Goal: Information Seeking & Learning: Learn about a topic

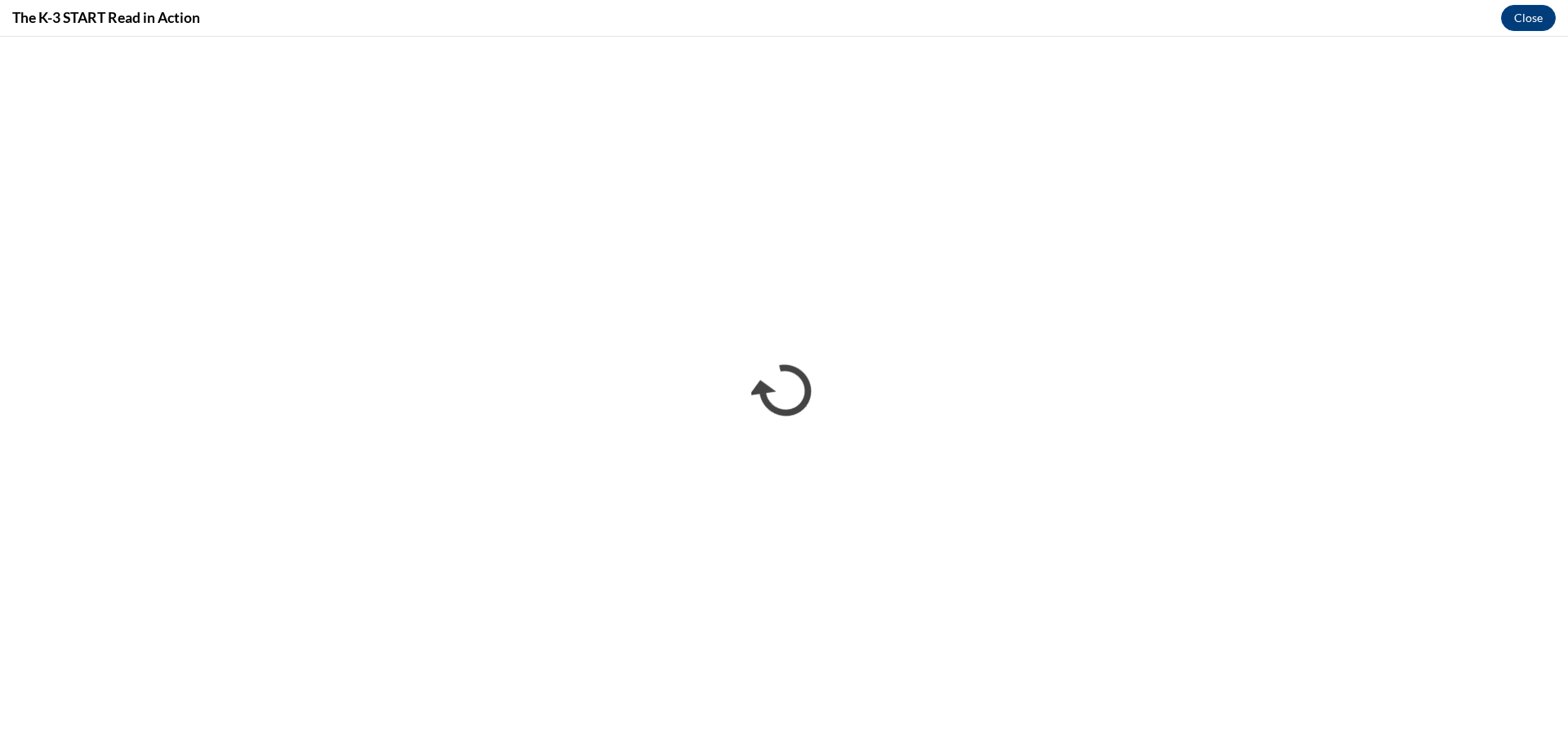
click at [1498, 24] on div "The K-3 START Read in Action Close" at bounding box center [784, 18] width 1568 height 37
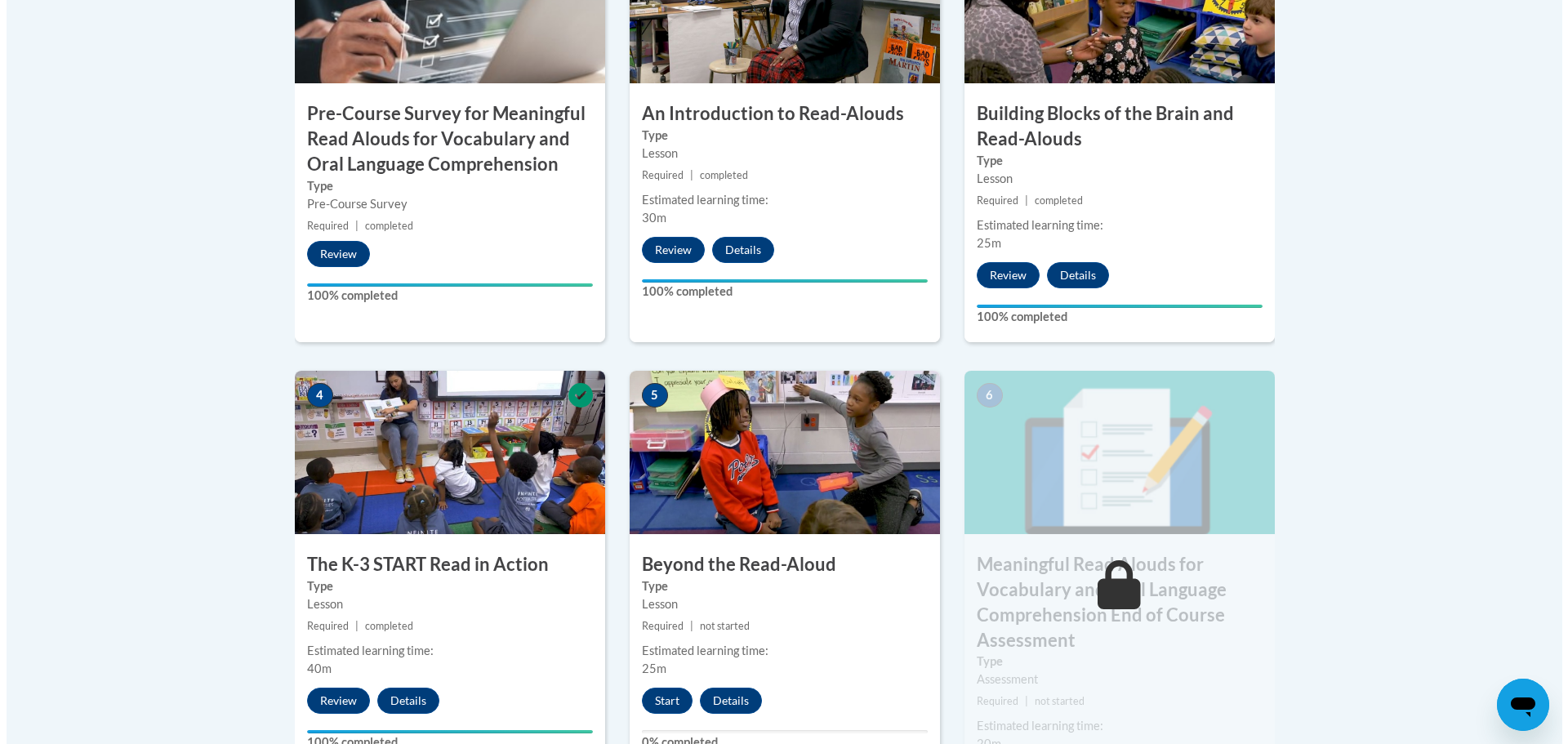
scroll to position [665, 0]
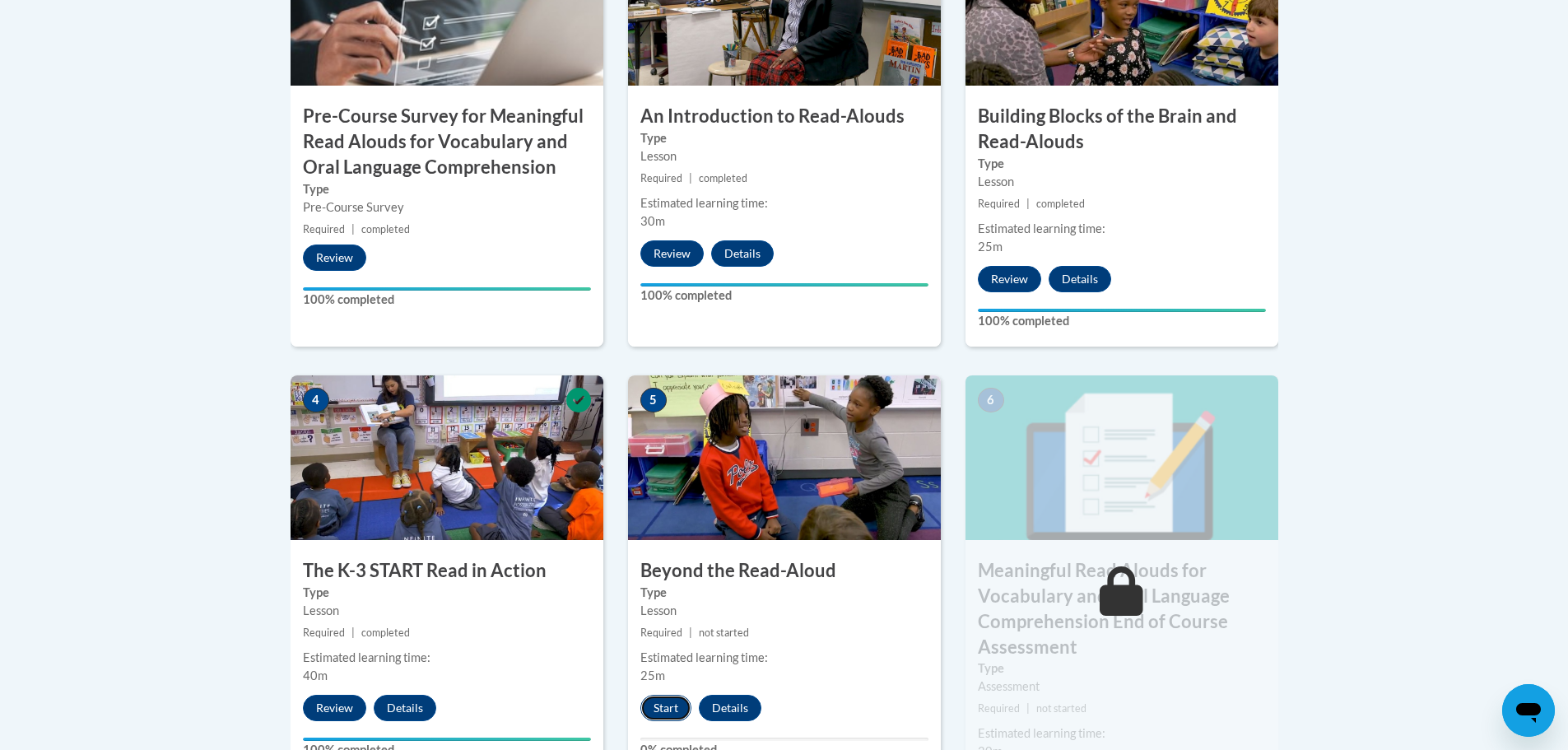
click at [669, 709] on button "Start" at bounding box center [666, 708] width 51 height 26
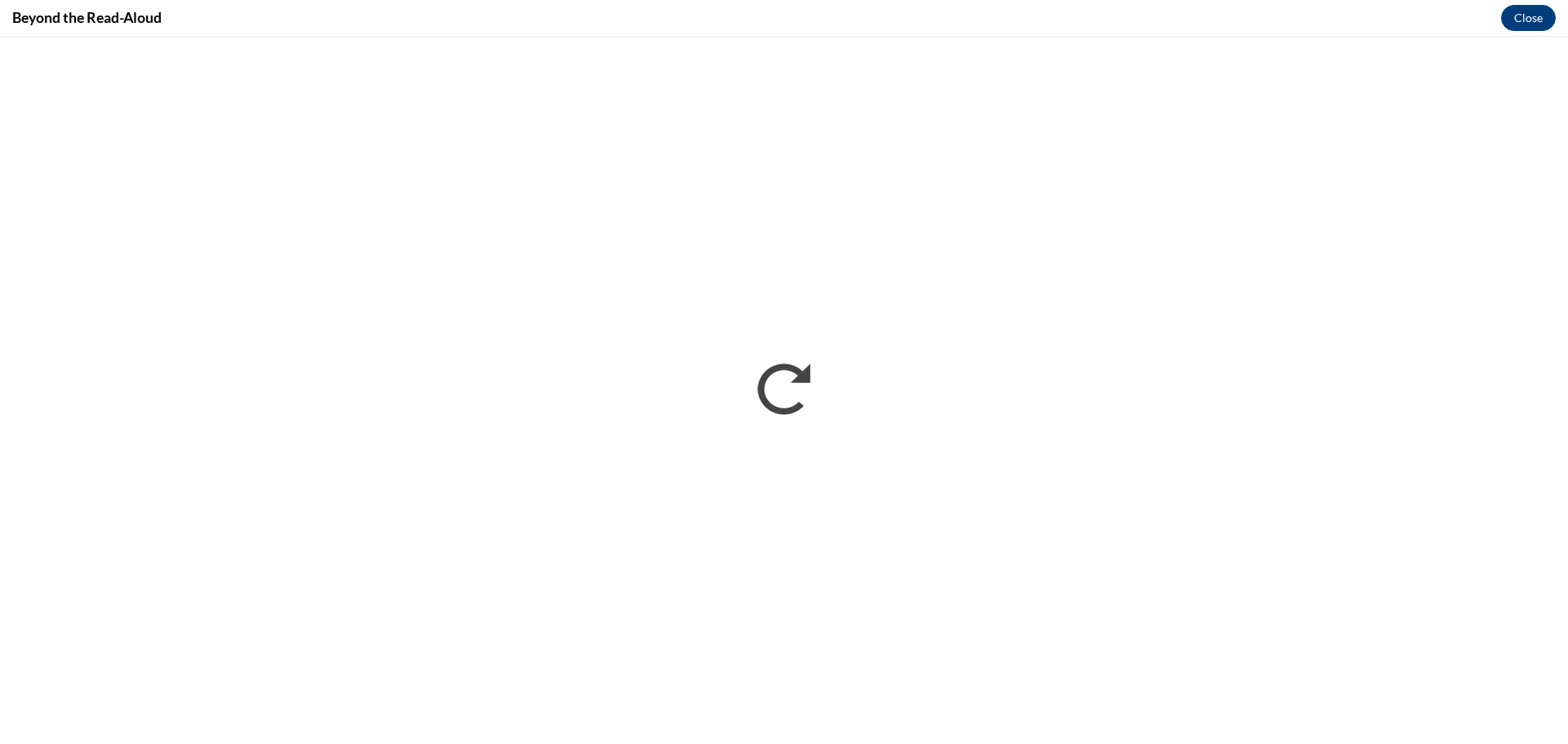
scroll to position [0, 0]
